Goal: Task Accomplishment & Management: Manage account settings

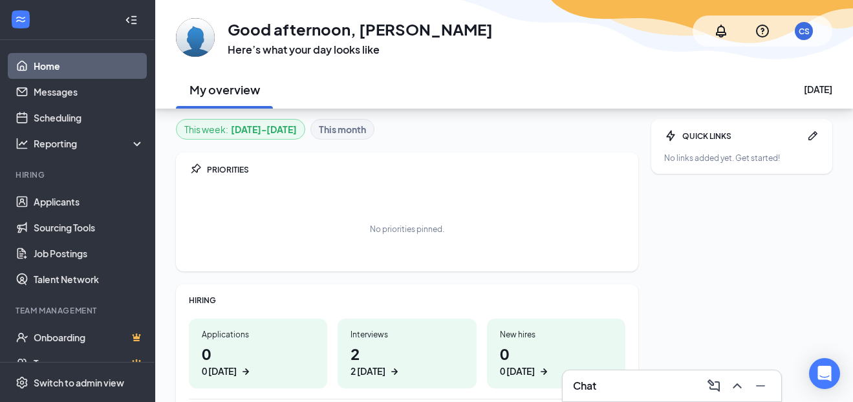
scroll to position [144, 0]
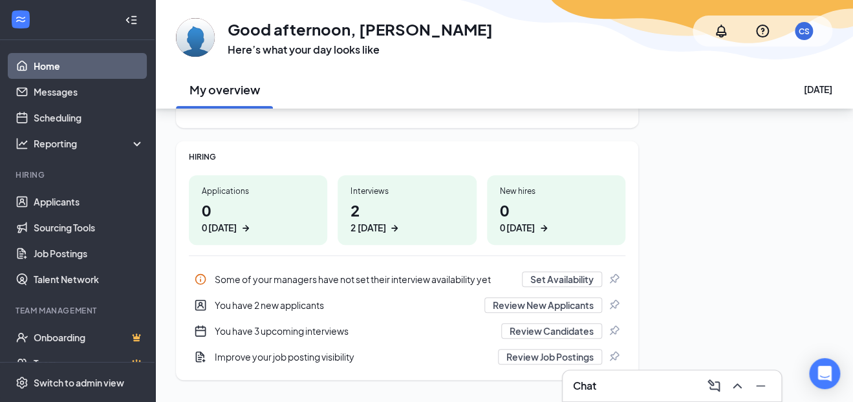
click at [431, 199] on h1 "2 2 [DATE]" at bounding box center [406, 217] width 112 height 36
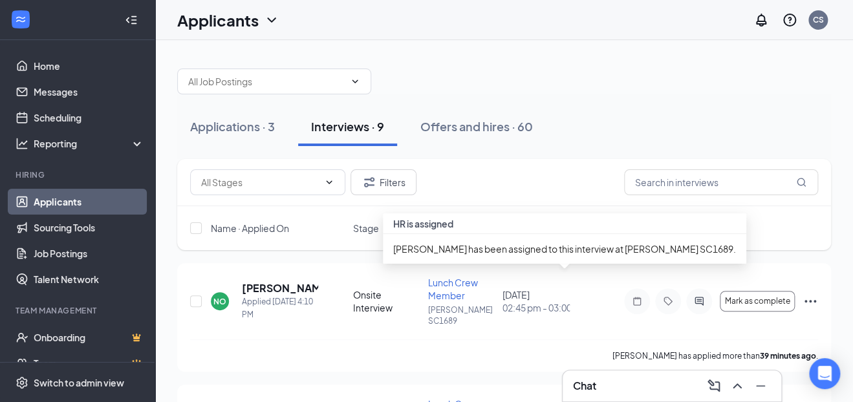
click at [526, 234] on div "[PERSON_NAME] has been assigned to this interview at [PERSON_NAME] SC1689." at bounding box center [564, 249] width 363 height 30
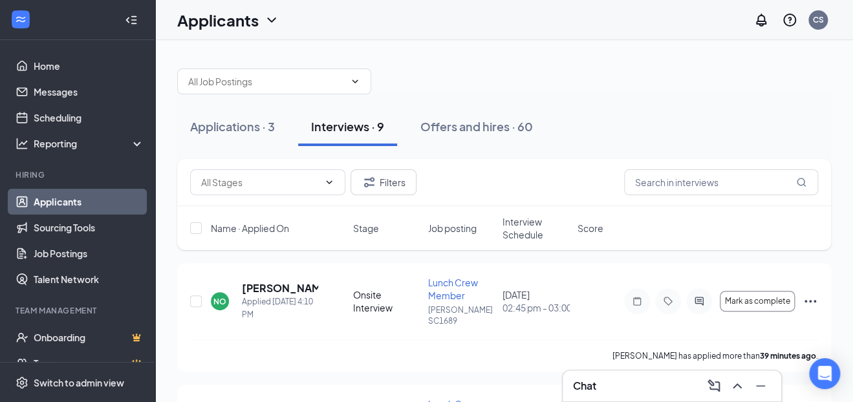
click at [539, 191] on div "Filters" at bounding box center [504, 182] width 628 height 26
click at [527, 223] on span "Interview Schedule" at bounding box center [535, 228] width 67 height 26
click at [522, 233] on span "Interview Schedule" at bounding box center [528, 228] width 52 height 26
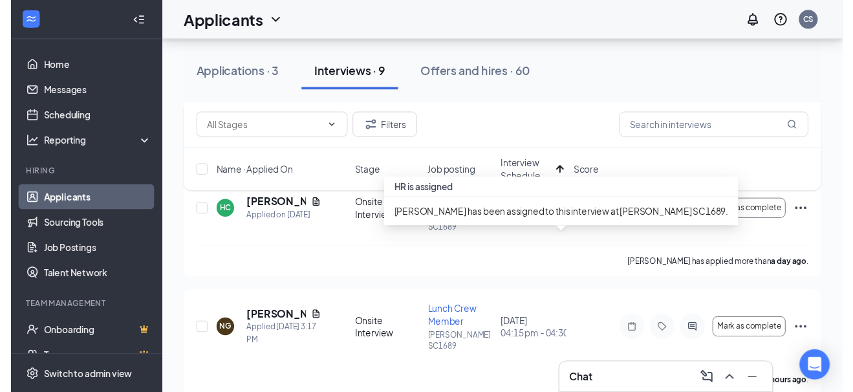
scroll to position [790, 0]
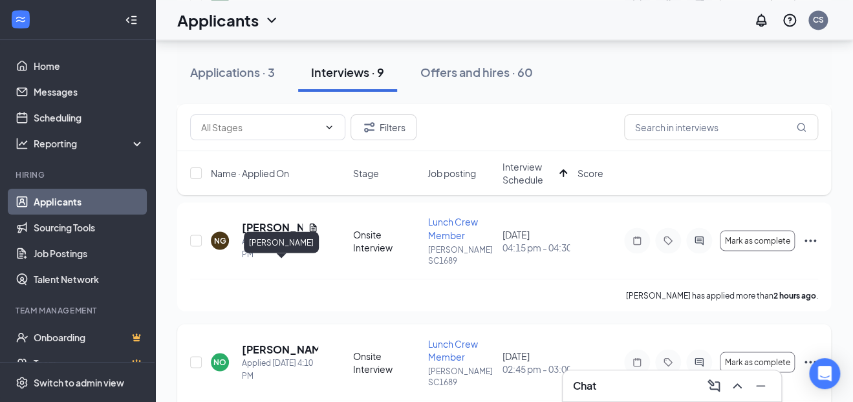
click at [258, 342] on h5 "[PERSON_NAME]" at bounding box center [280, 349] width 76 height 14
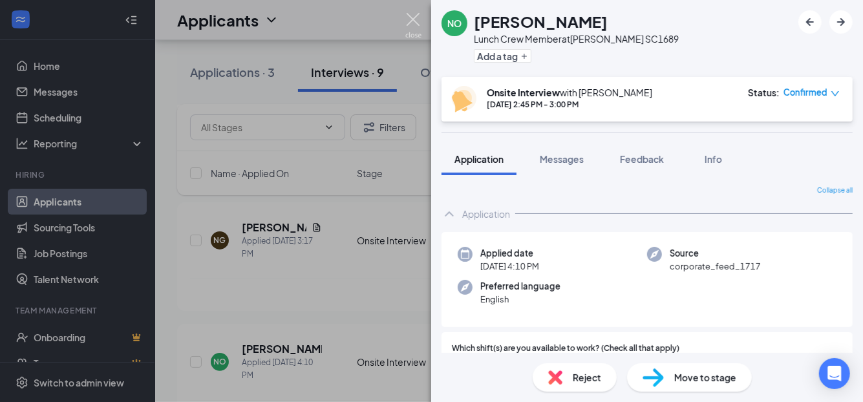
click at [405, 23] on img at bounding box center [413, 25] width 16 height 25
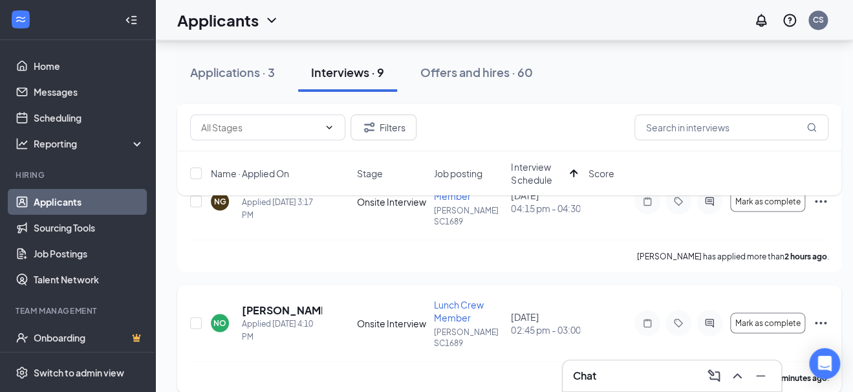
scroll to position [869, 0]
